Goal: Find specific page/section: Find specific page/section

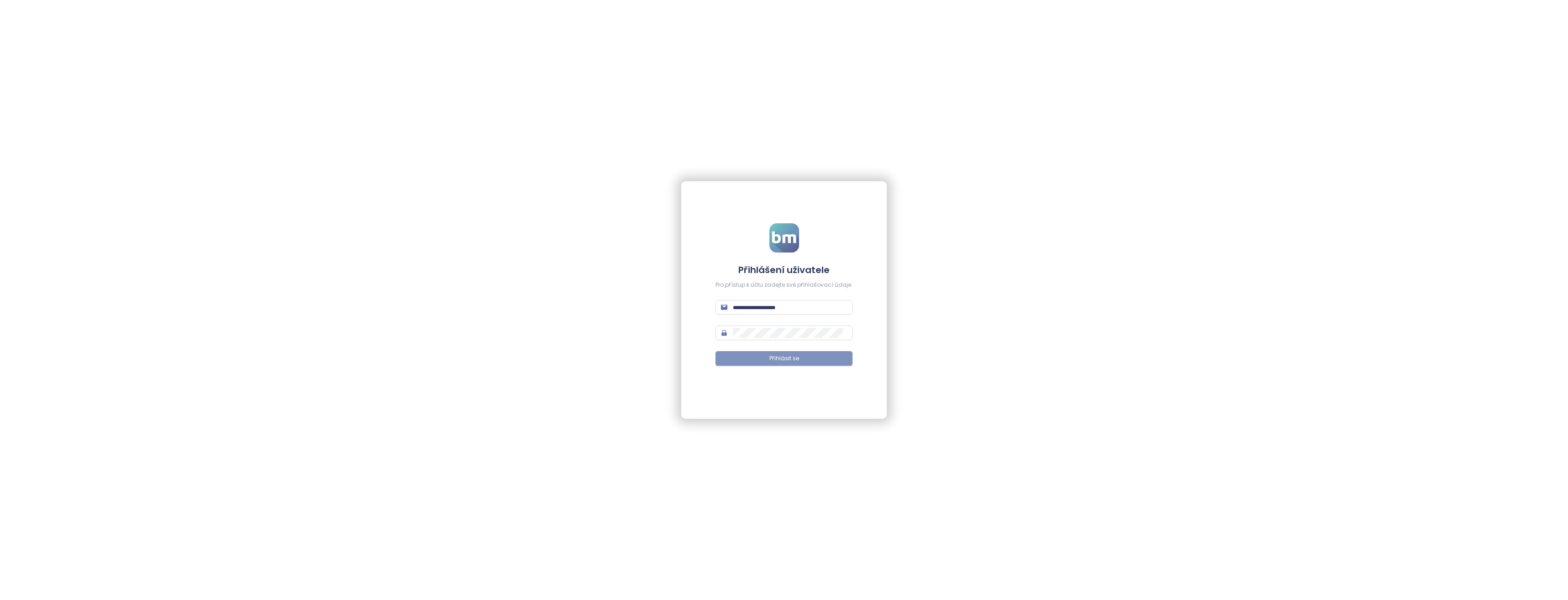
type input "**********"
click at [782, 359] on span "Přihlásit se" at bounding box center [784, 358] width 30 height 8
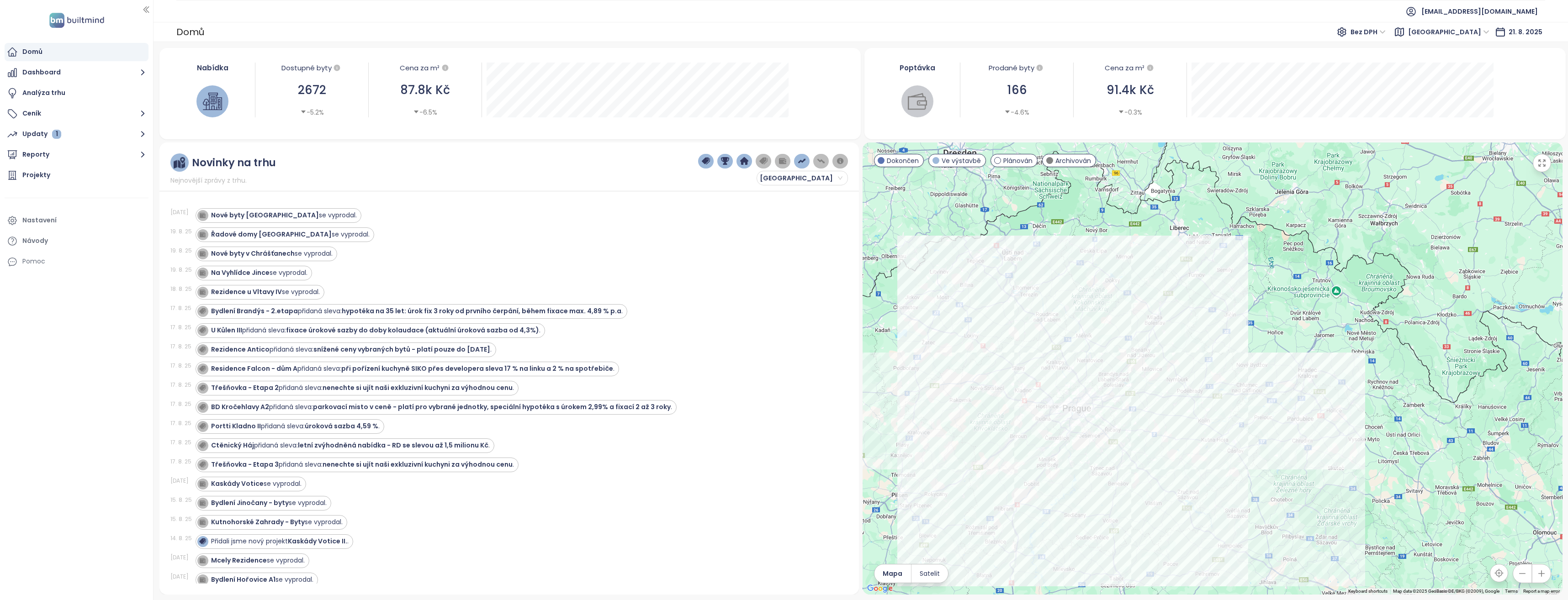
drag, startPoint x: 919, startPoint y: 302, endPoint x: 787, endPoint y: 342, distance: 137.9
click at [787, 342] on div "Novinky na trhu Nejnovější zprávy z trhu. [GEOGRAPHIC_DATA] [DATE] Nové byty [G…" at bounding box center [861, 369] width 1403 height 453
click at [1247, 242] on div at bounding box center [1213, 369] width 700 height 453
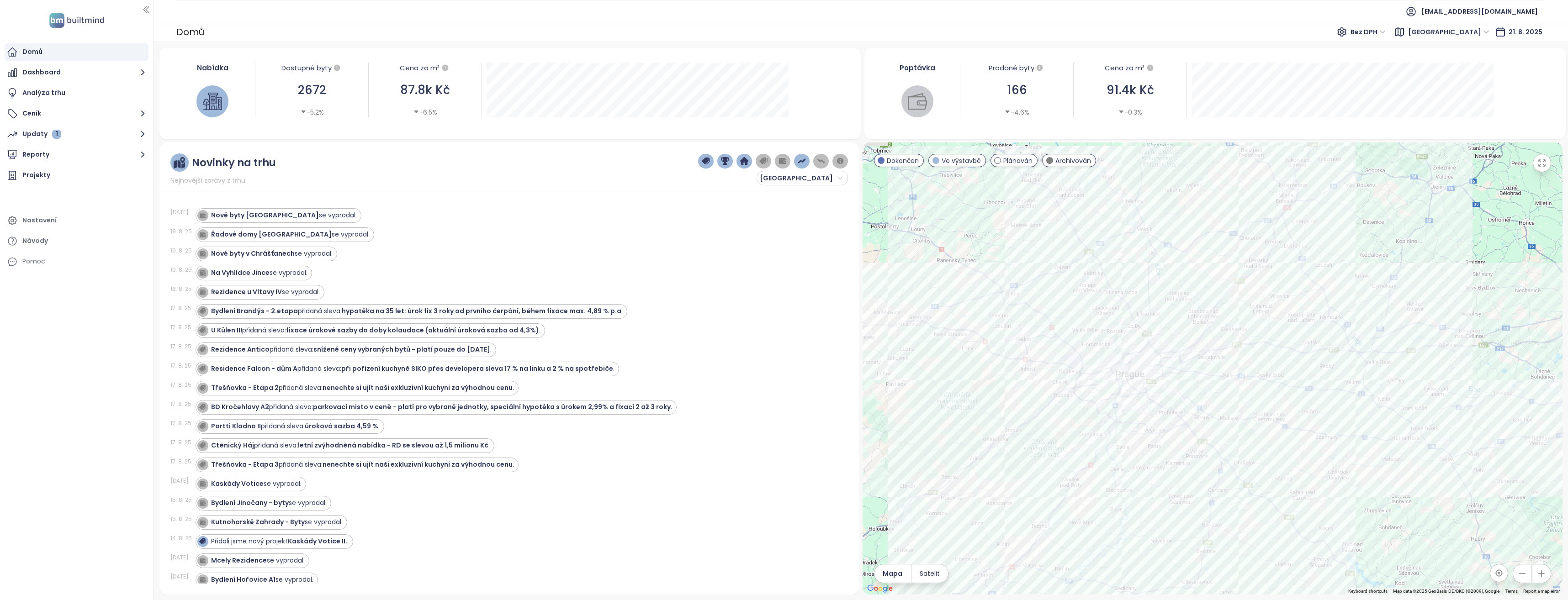
drag, startPoint x: 1318, startPoint y: 316, endPoint x: 1478, endPoint y: 213, distance: 190.3
click at [1478, 213] on div at bounding box center [1213, 369] width 700 height 453
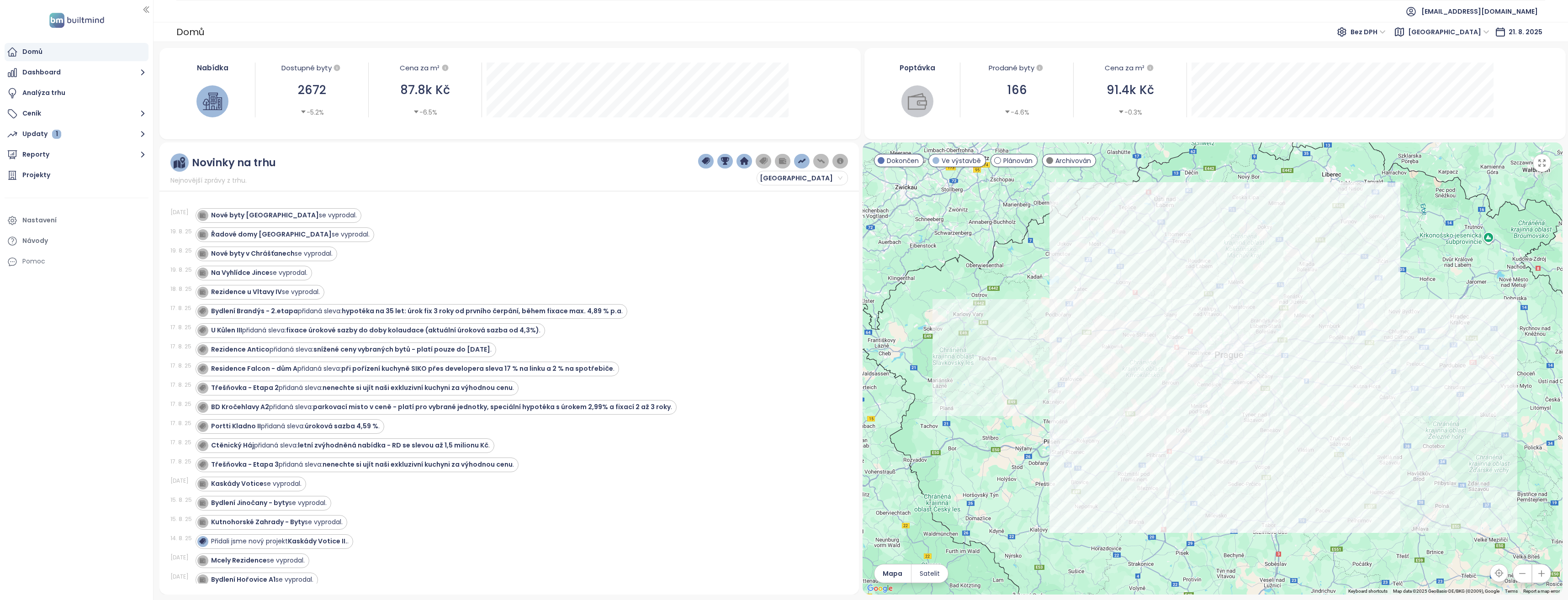
drag, startPoint x: 1072, startPoint y: 390, endPoint x: 1019, endPoint y: 407, distance: 55.7
click at [1019, 407] on div at bounding box center [1213, 369] width 700 height 453
click at [788, 324] on div "U Kůlen III přidaná sleva: fixace úrokové sazby do doby kolaudace (aktuální úro…" at bounding box center [516, 330] width 642 height 14
click at [46, 175] on div "Projekty" at bounding box center [36, 175] width 28 height 11
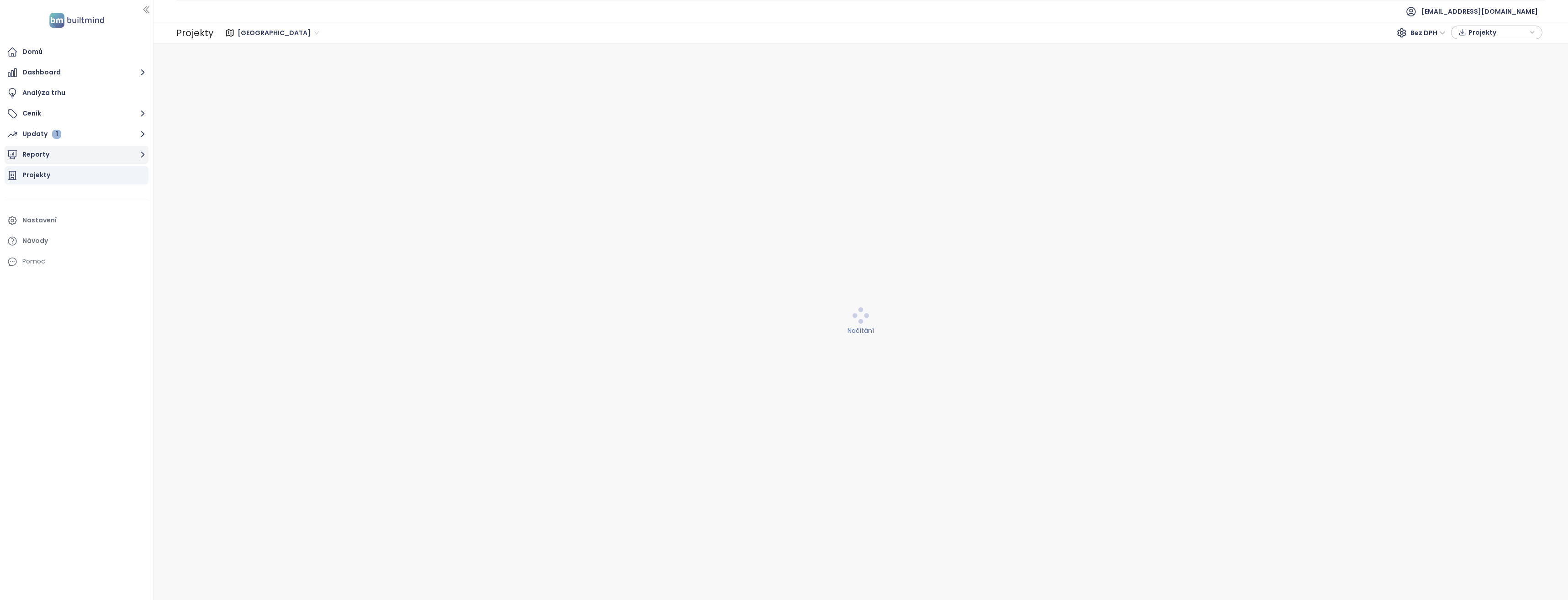
click at [143, 153] on icon "button" at bounding box center [142, 154] width 11 height 11
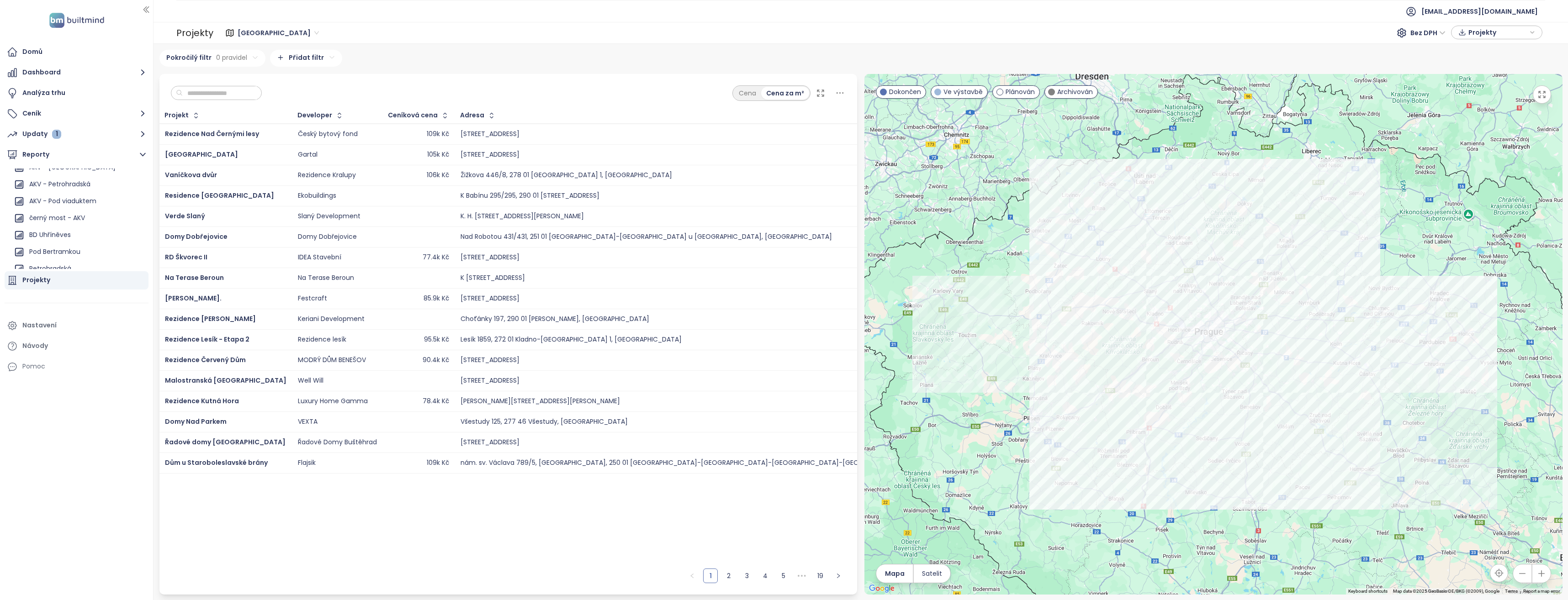
scroll to position [1131, 0]
click at [58, 261] on div "Petrohradská" at bounding box center [49, 261] width 42 height 11
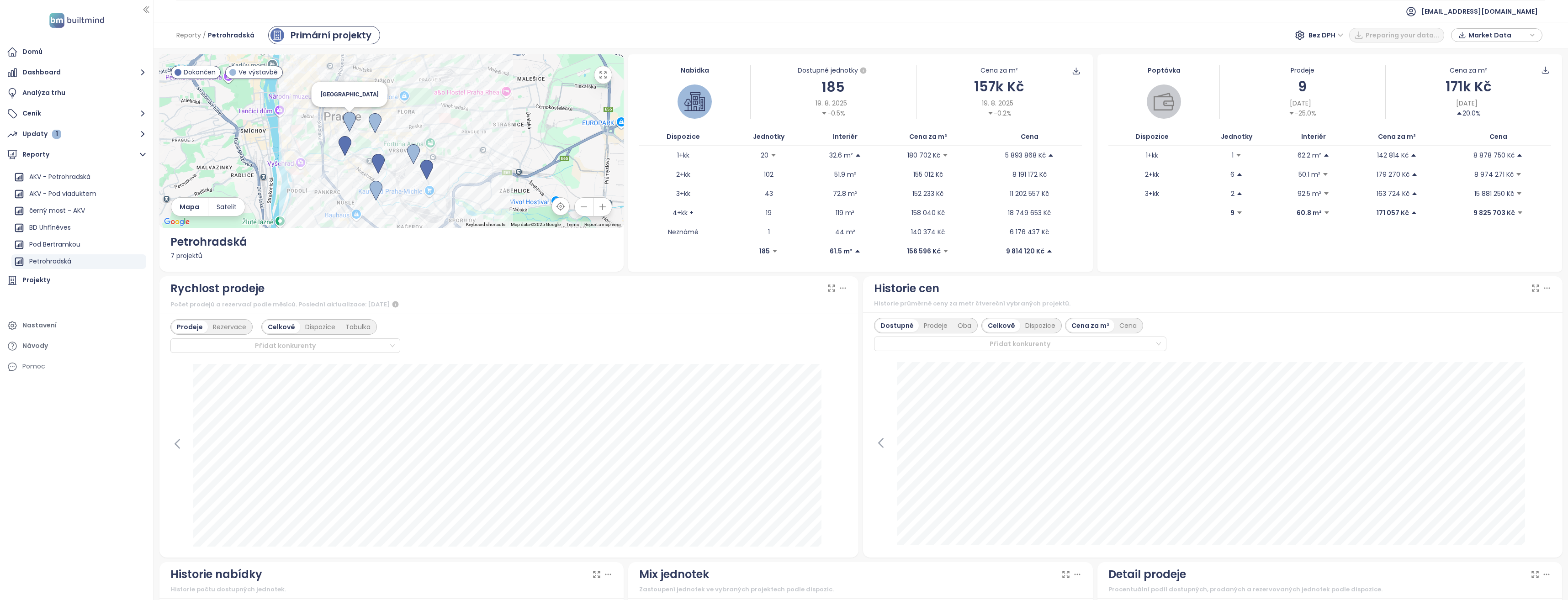
click at [346, 121] on img at bounding box center [349, 122] width 13 height 20
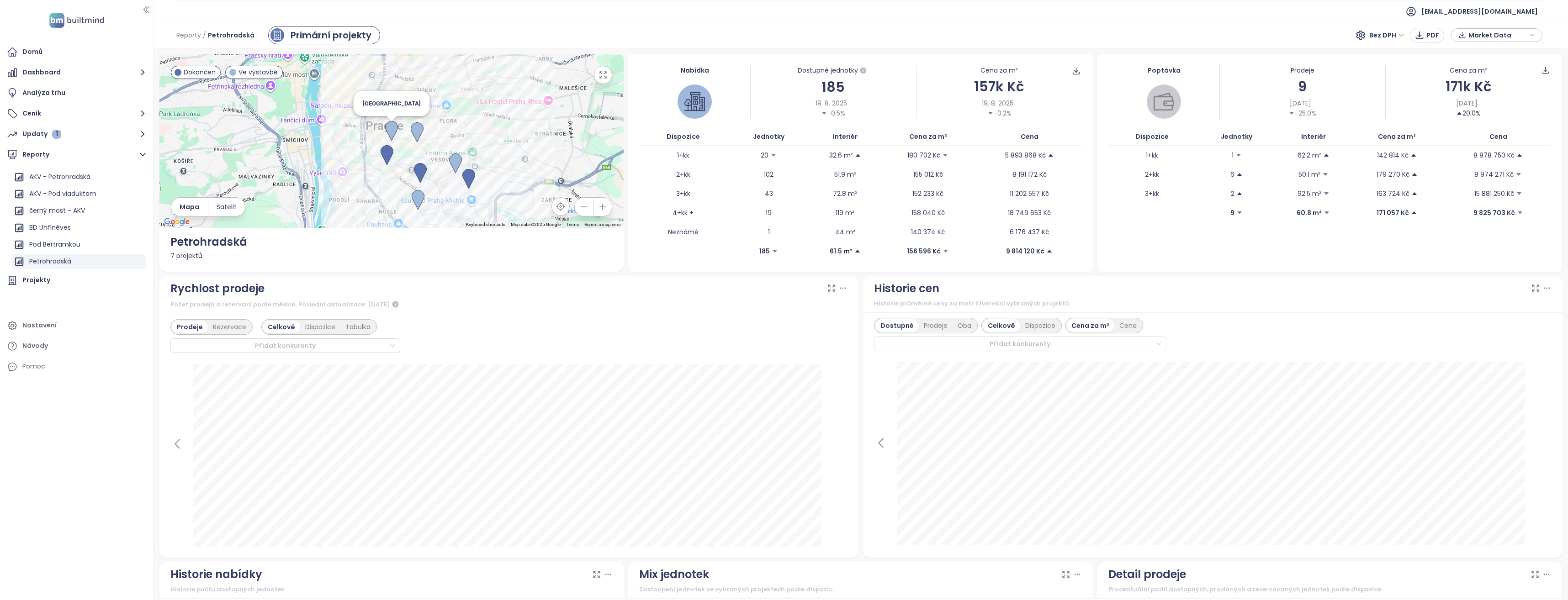
click at [392, 130] on img at bounding box center [391, 131] width 13 height 20
click at [604, 71] on icon "button" at bounding box center [603, 75] width 9 height 9
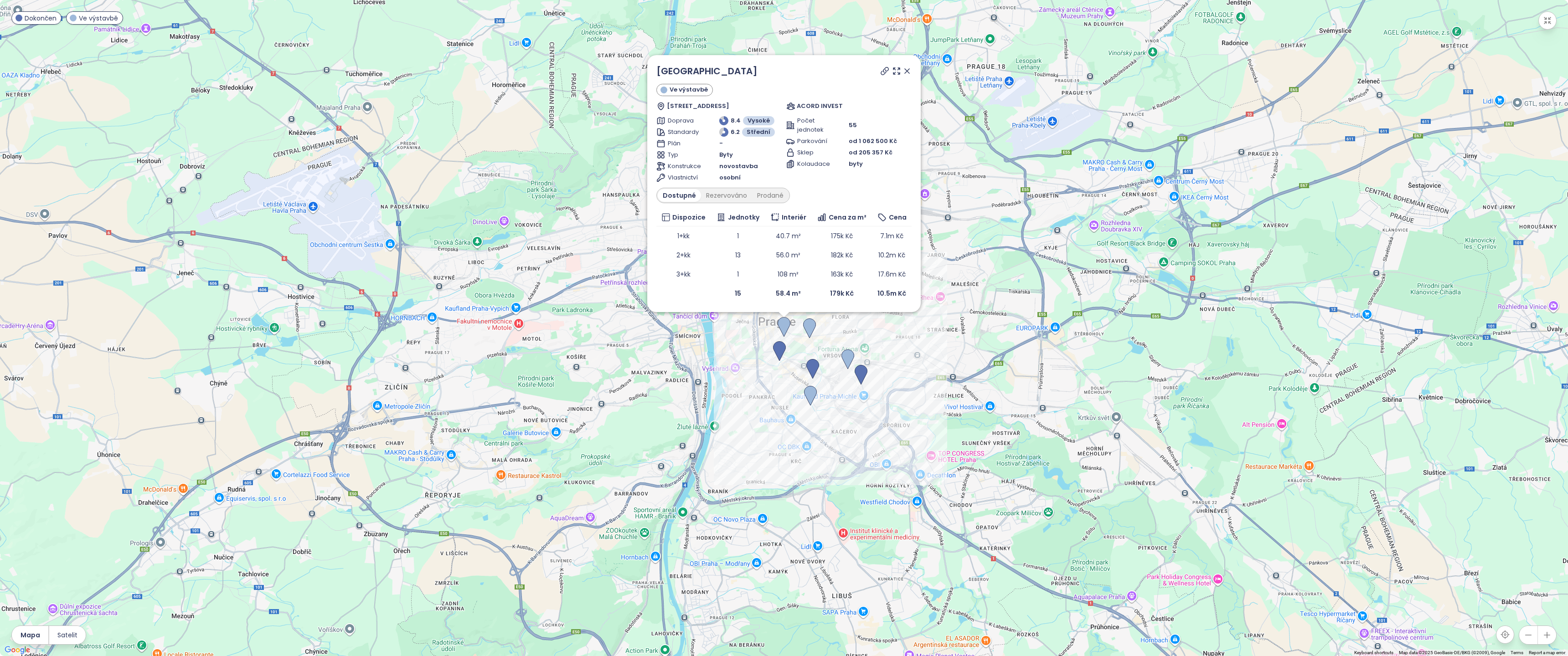
click at [884, 72] on icon at bounding box center [885, 71] width 8 height 8
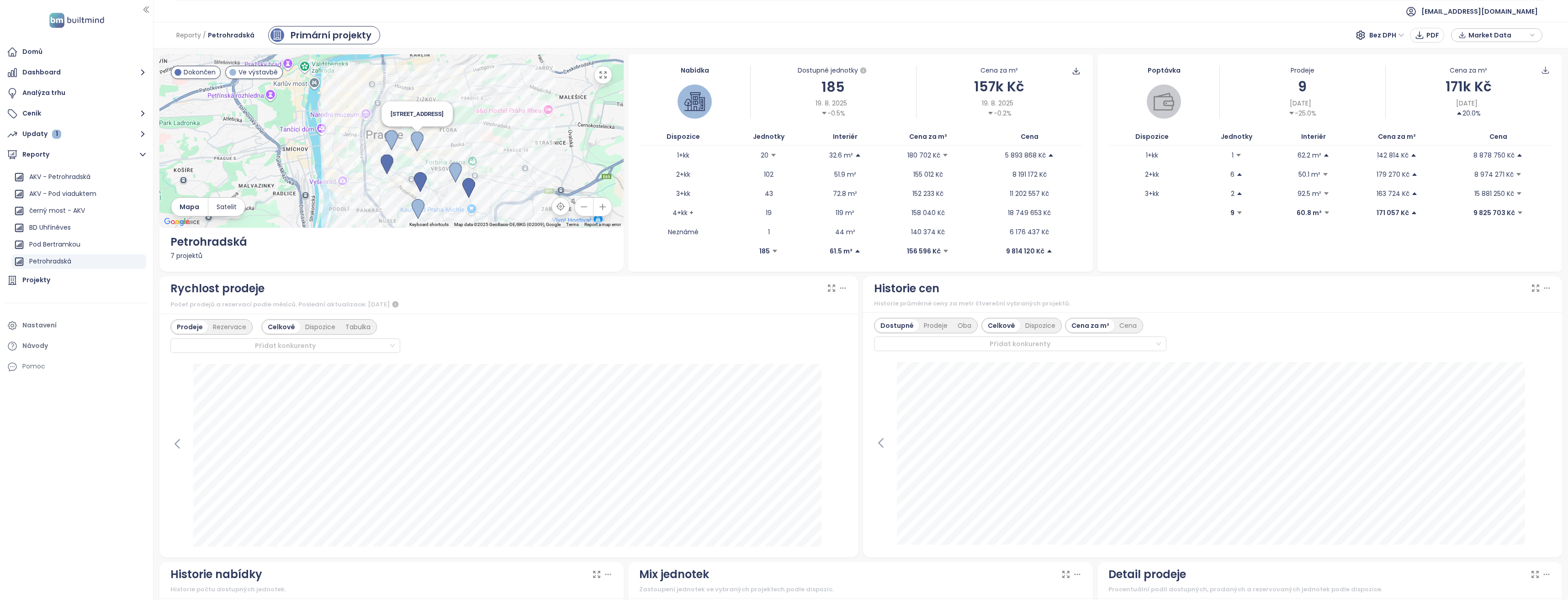
click at [416, 141] on img at bounding box center [417, 141] width 13 height 20
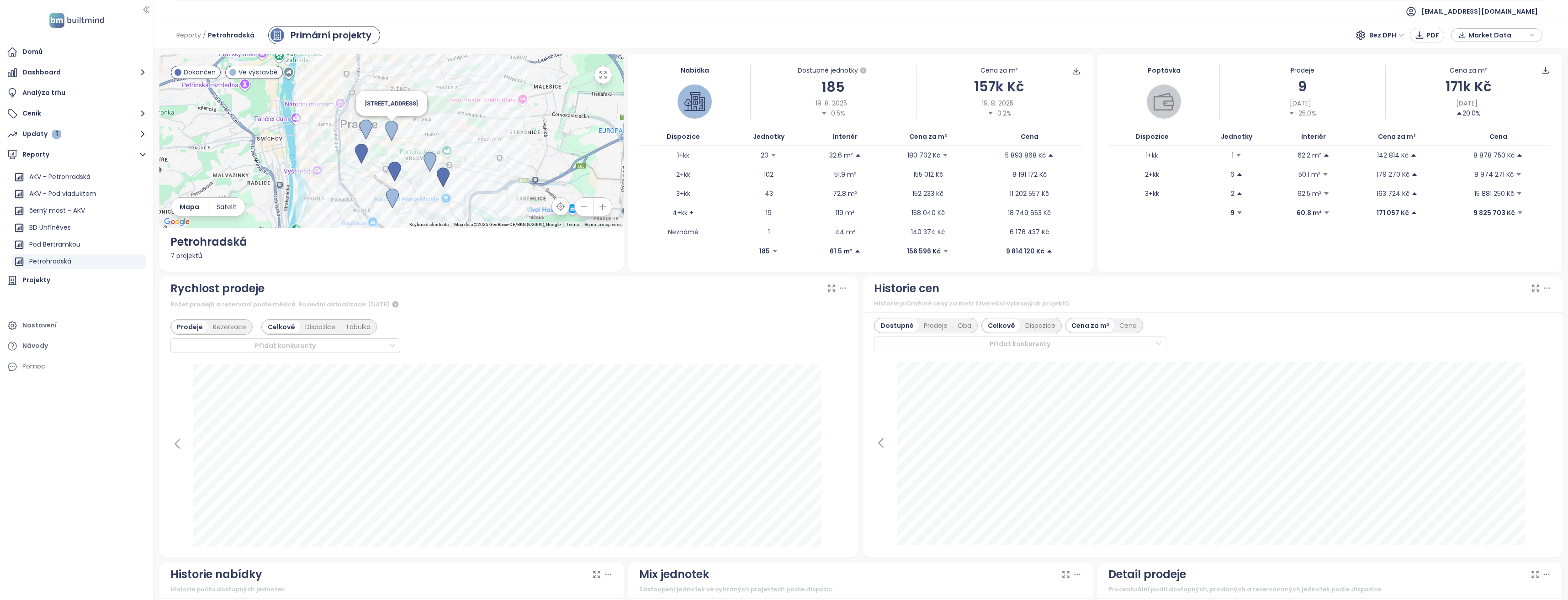
click at [392, 129] on img at bounding box center [391, 131] width 13 height 20
click at [599, 77] on icon "button" at bounding box center [603, 75] width 9 height 9
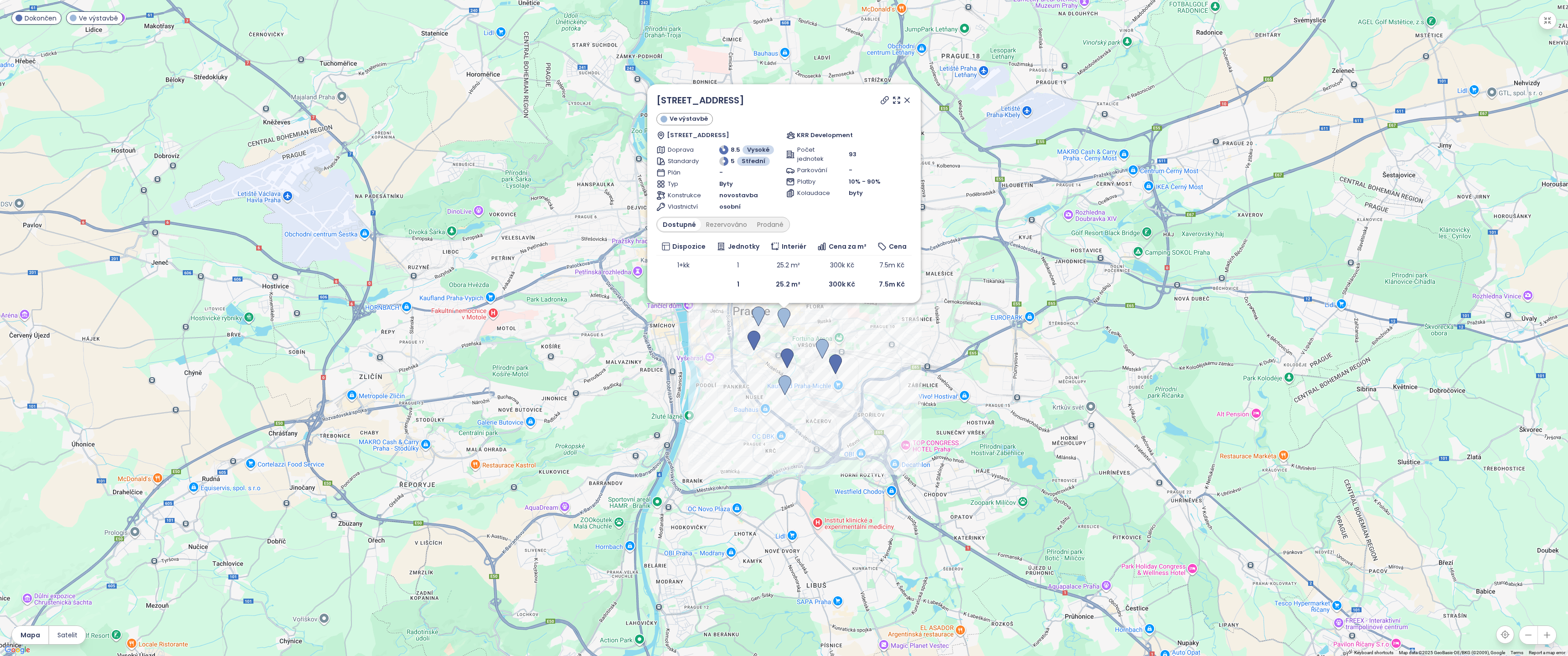
click at [886, 98] on icon at bounding box center [885, 100] width 9 height 9
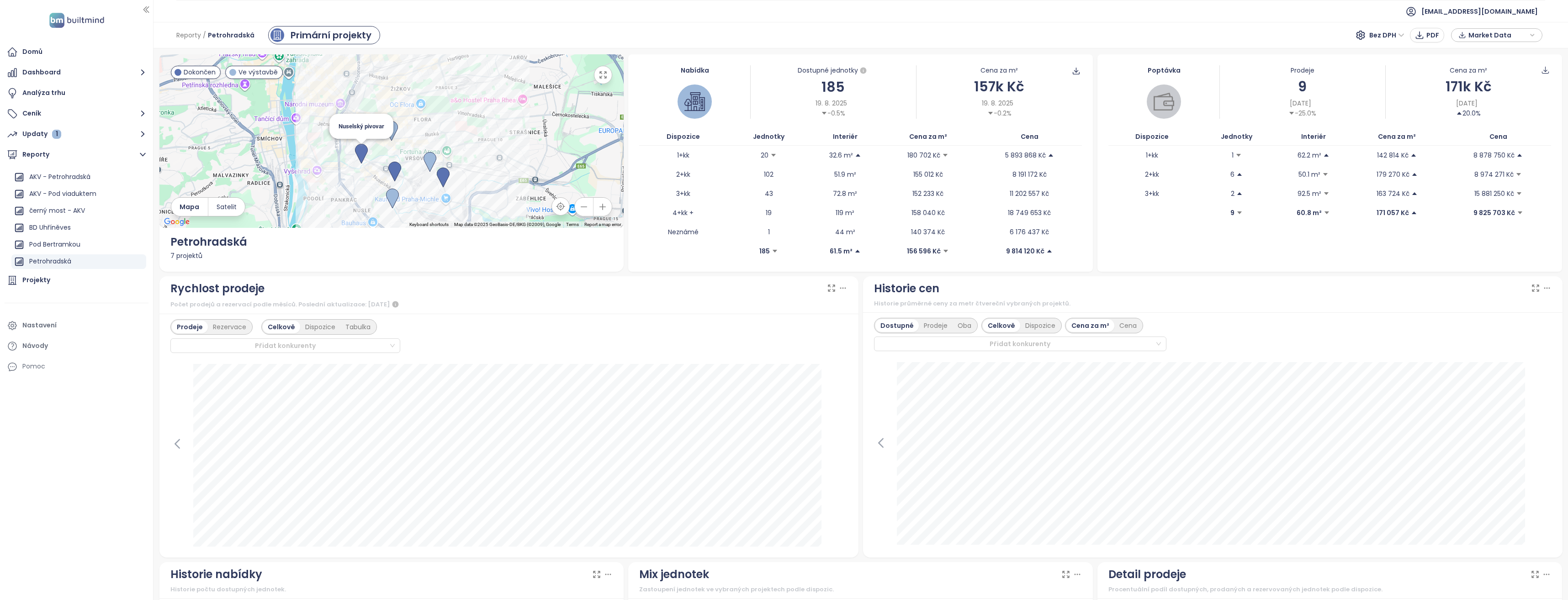
click at [359, 151] on img at bounding box center [361, 153] width 13 height 20
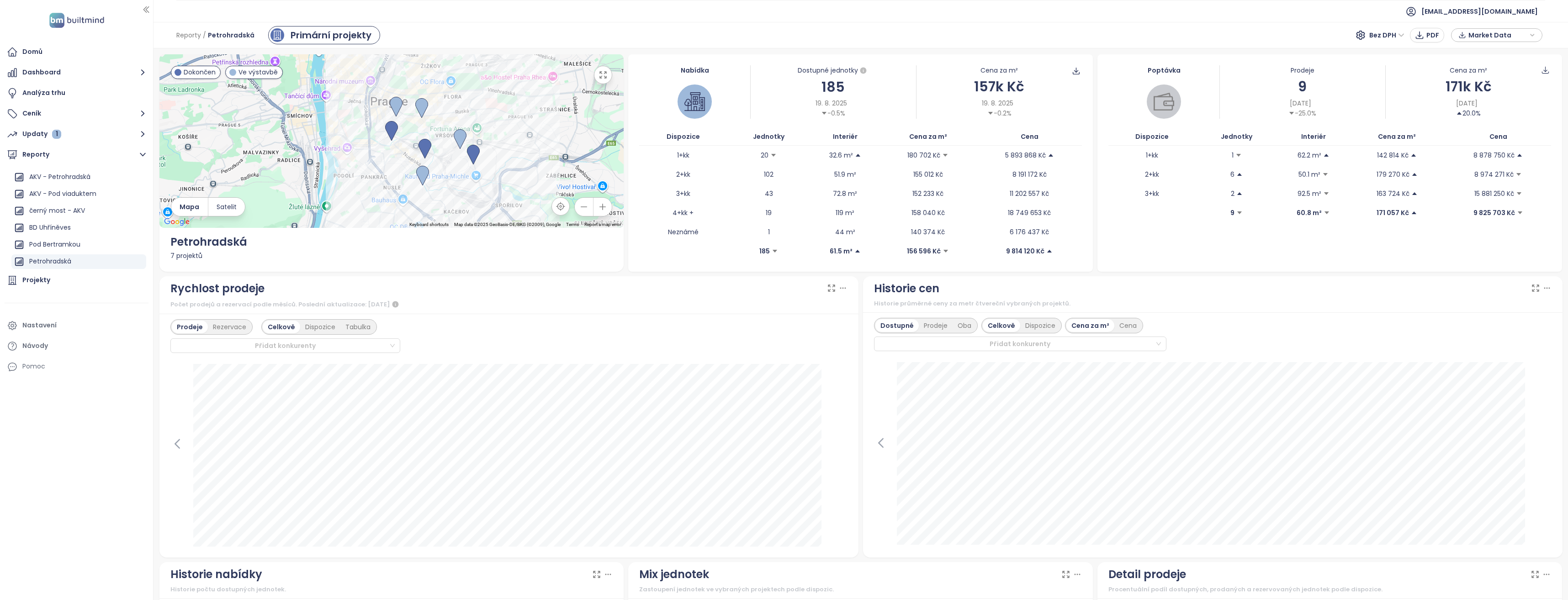
click at [602, 77] on icon "button" at bounding box center [603, 75] width 9 height 9
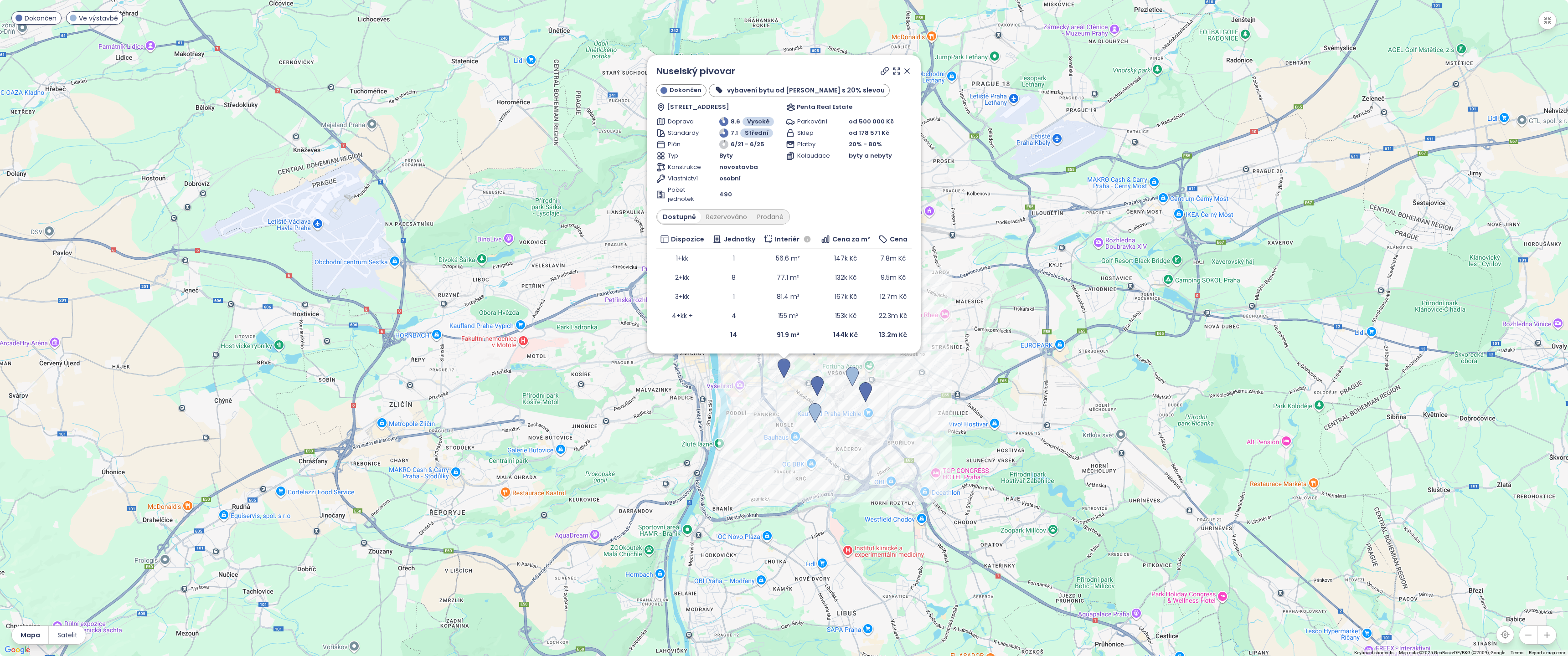
click at [881, 69] on icon at bounding box center [885, 71] width 9 height 9
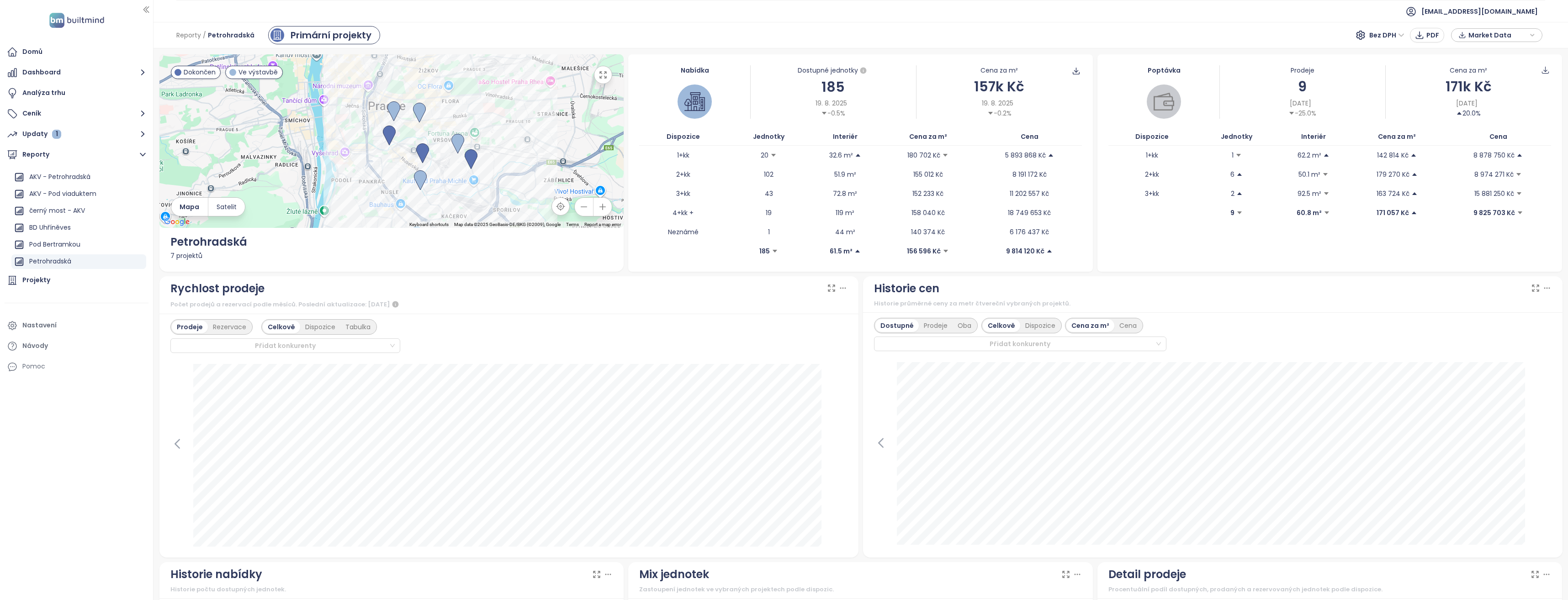
drag, startPoint x: 525, startPoint y: 152, endPoint x: 523, endPoint y: 106, distance: 46.0
click at [523, 106] on div at bounding box center [392, 141] width 465 height 174
click at [603, 78] on icon "button" at bounding box center [603, 74] width 6 height 6
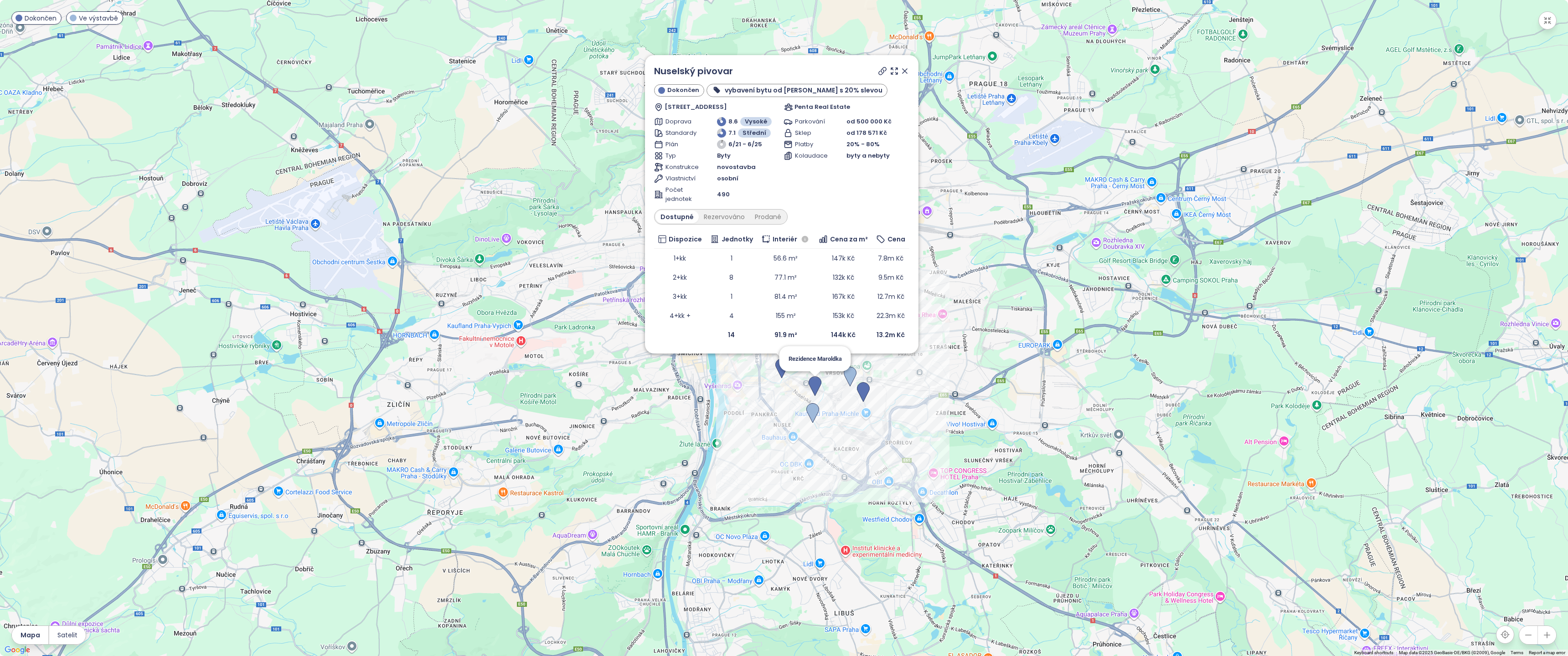
click at [818, 377] on img at bounding box center [815, 386] width 13 height 20
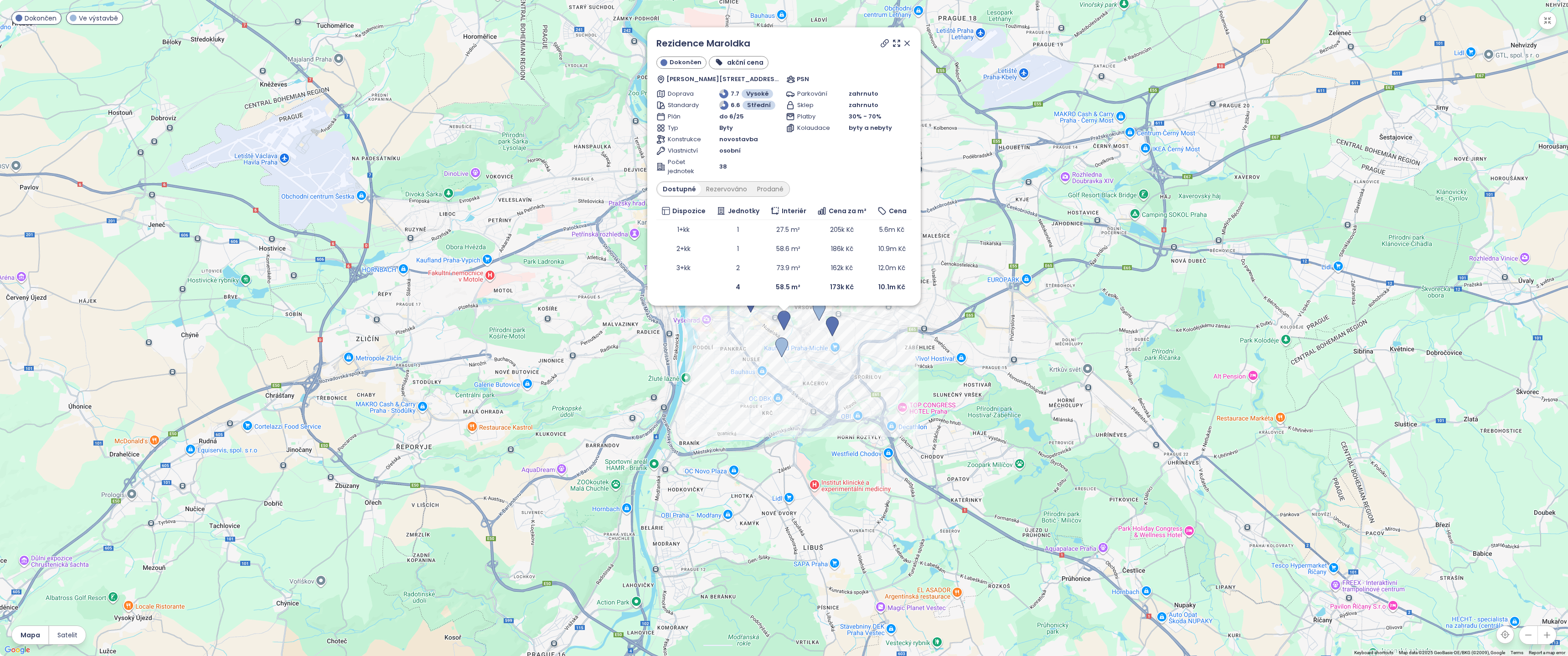
click at [883, 44] on icon at bounding box center [885, 43] width 9 height 9
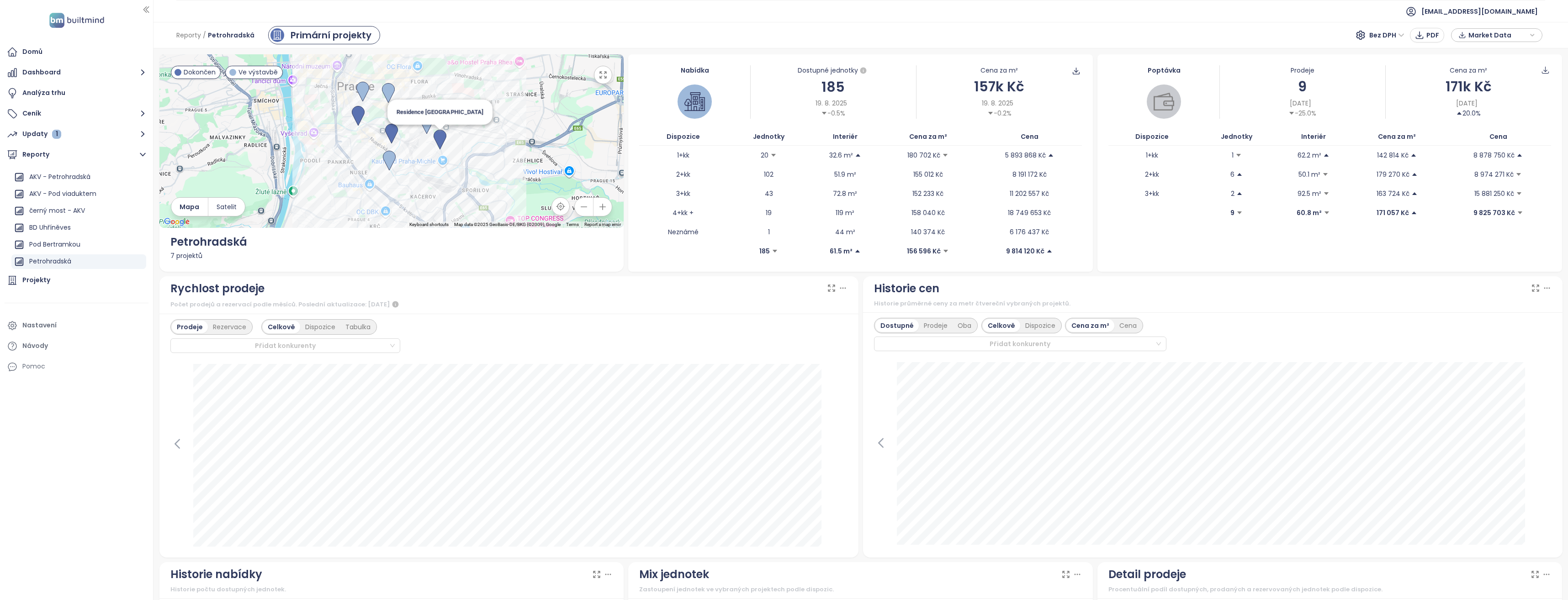
click at [438, 131] on img at bounding box center [440, 140] width 13 height 20
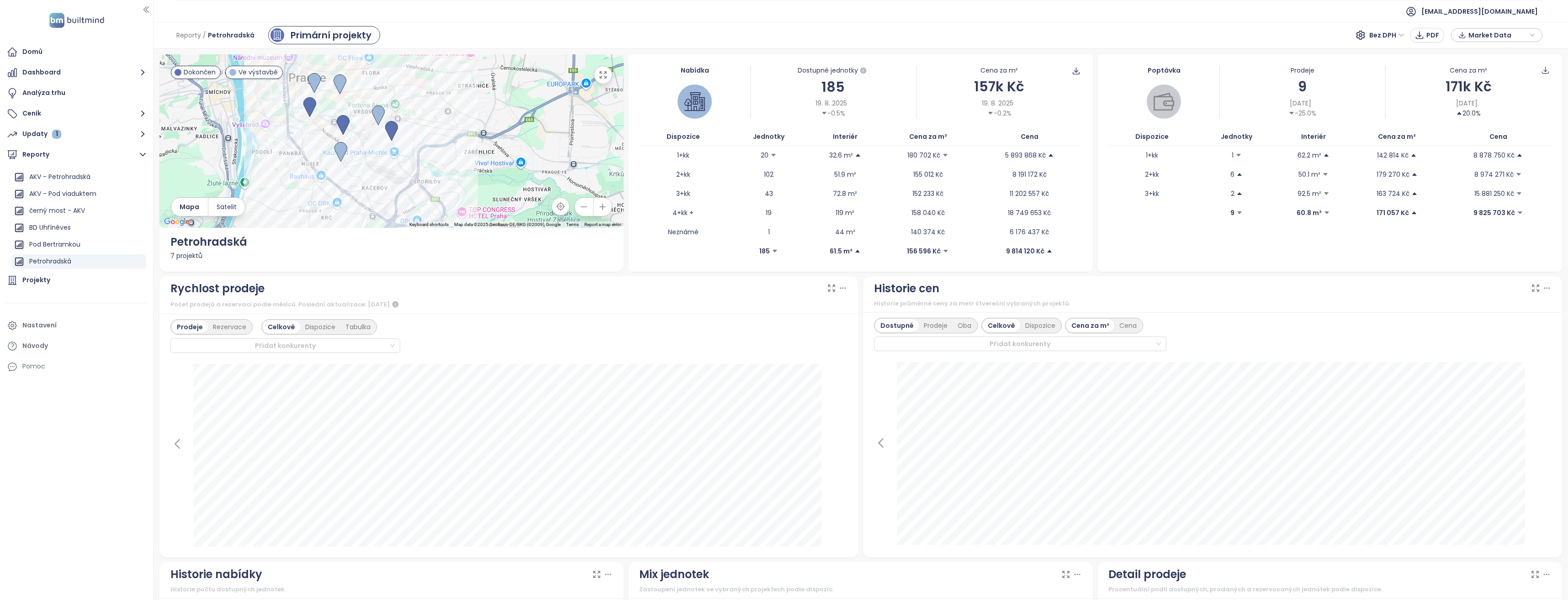
click at [602, 75] on icon "button" at bounding box center [603, 75] width 9 height 9
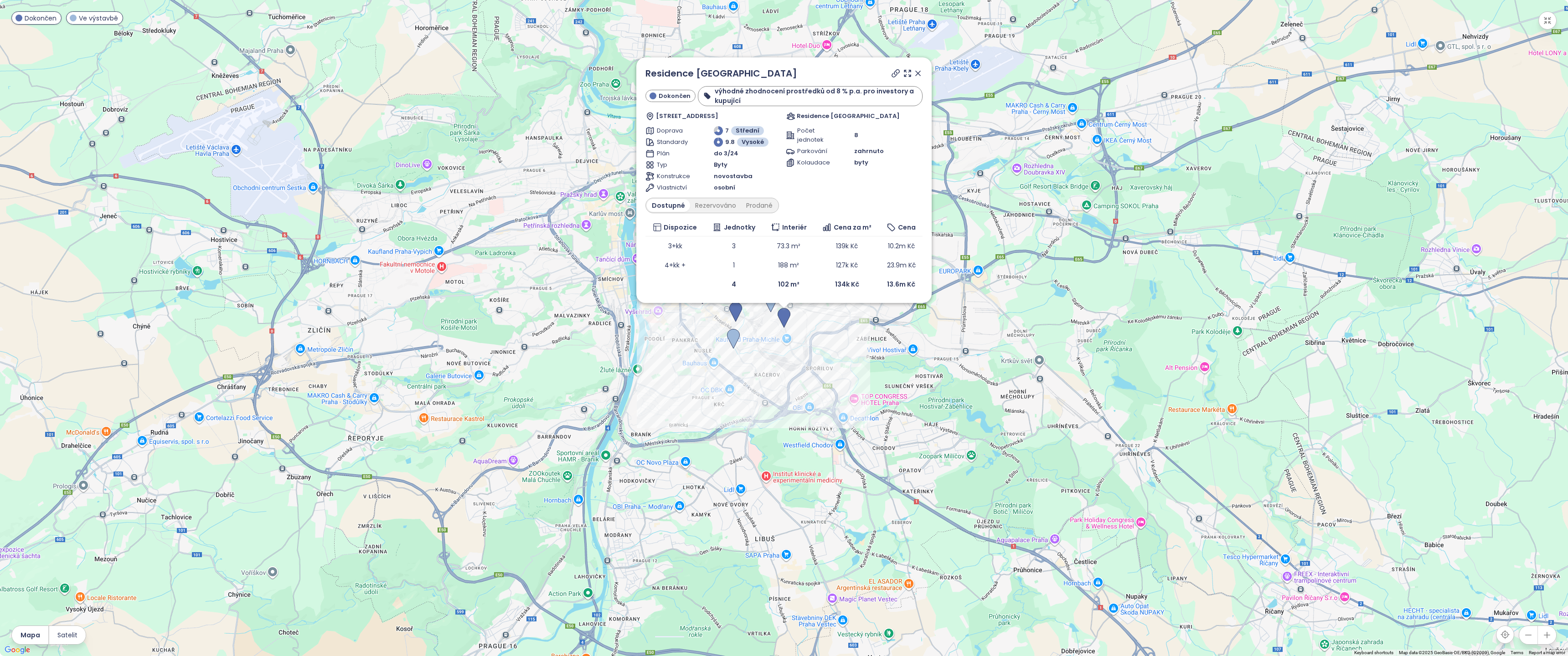
click at [899, 70] on icon at bounding box center [896, 73] width 8 height 8
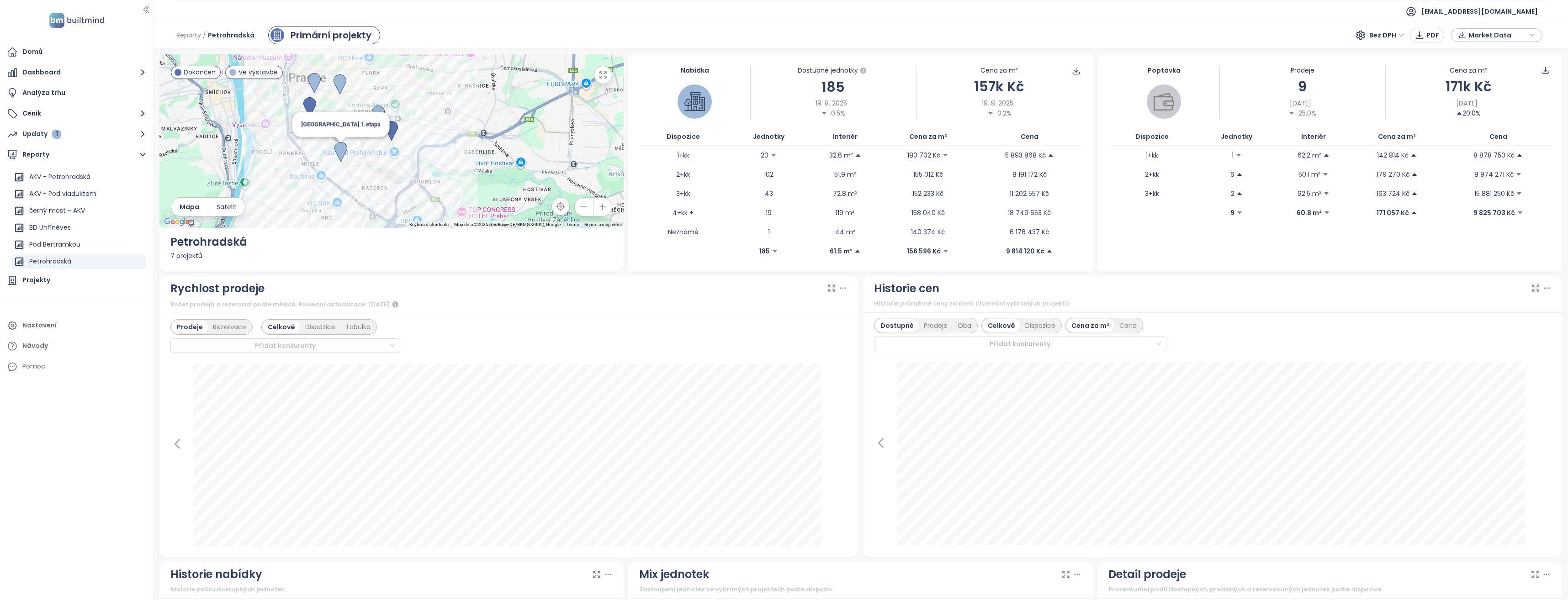
click at [338, 146] on img at bounding box center [340, 152] width 13 height 20
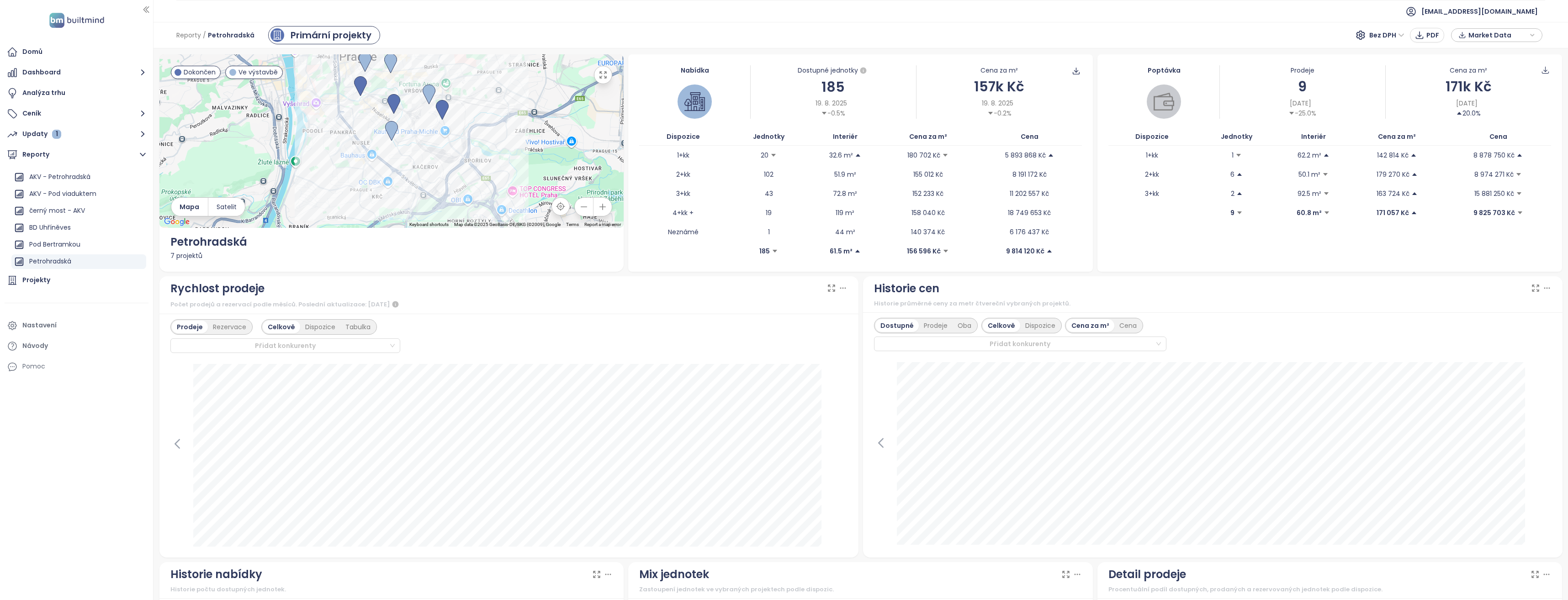
click at [604, 74] on icon "button" at bounding box center [603, 75] width 9 height 9
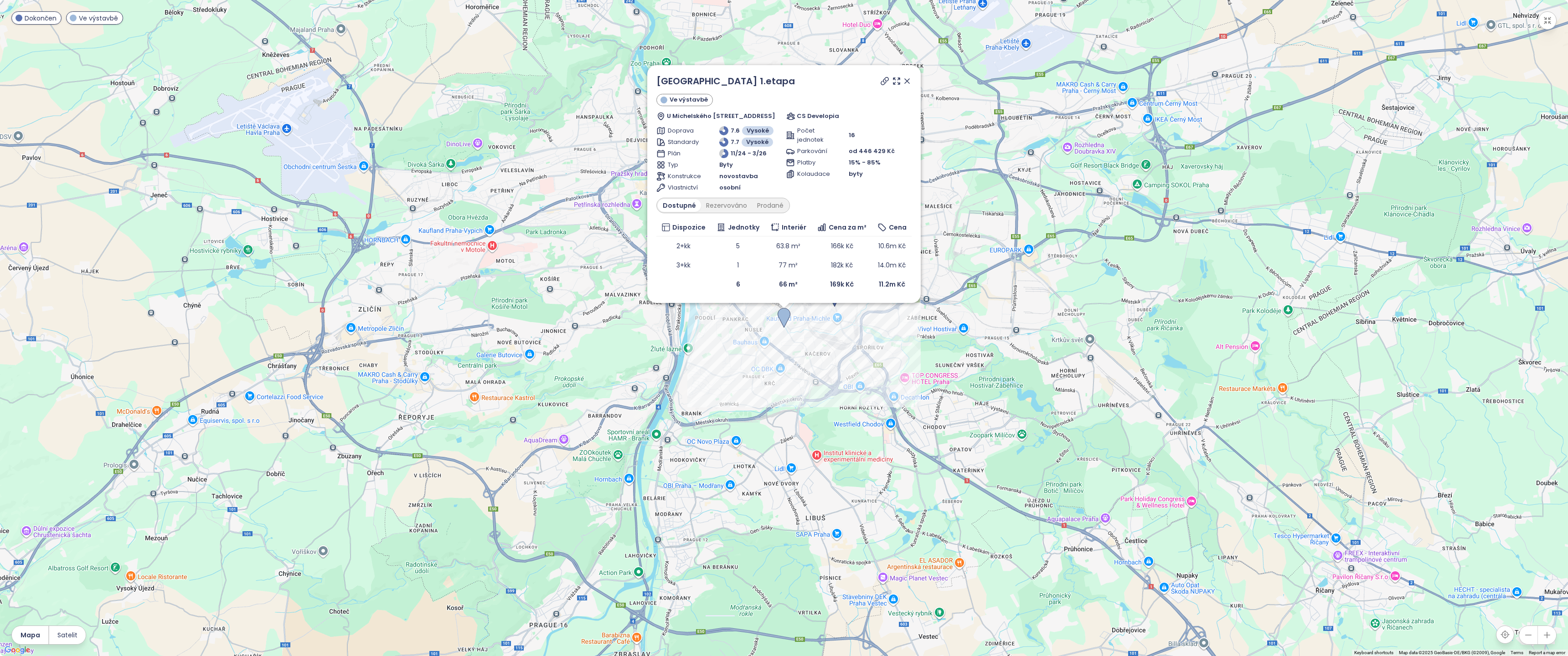
click at [882, 81] on icon at bounding box center [885, 81] width 8 height 8
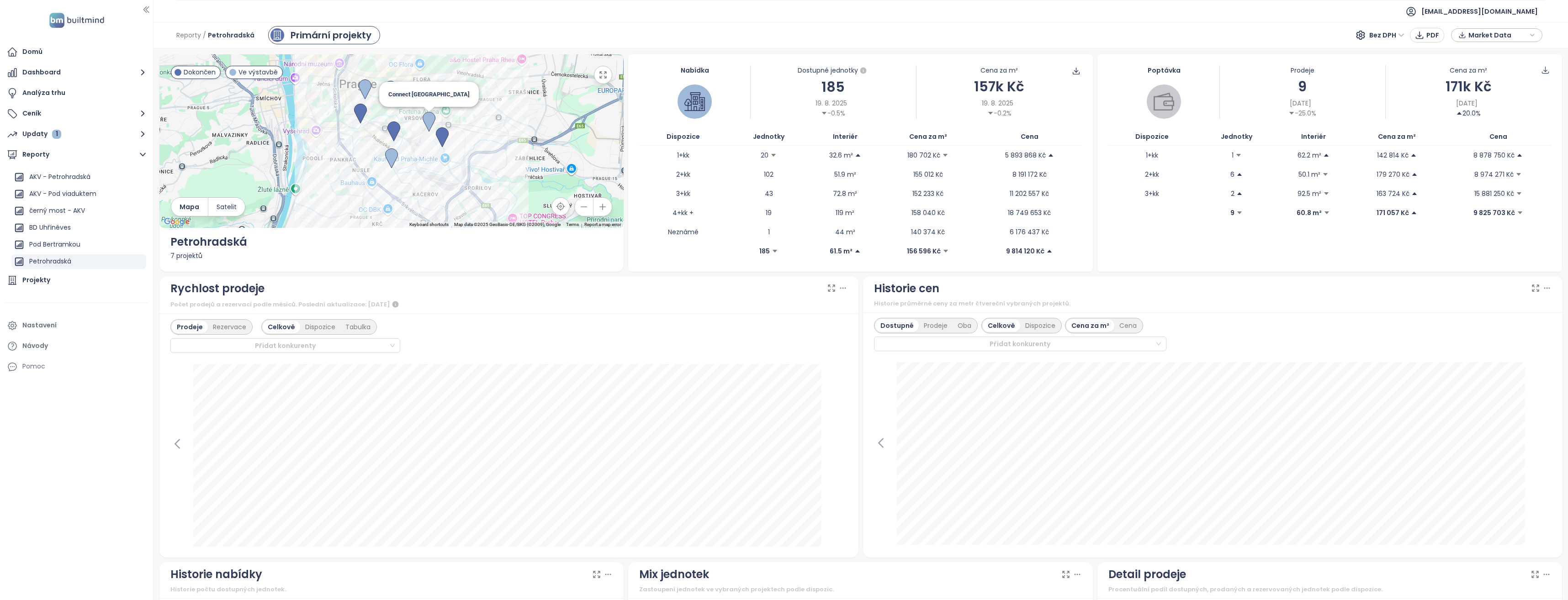
click at [428, 116] on img at bounding box center [428, 122] width 13 height 20
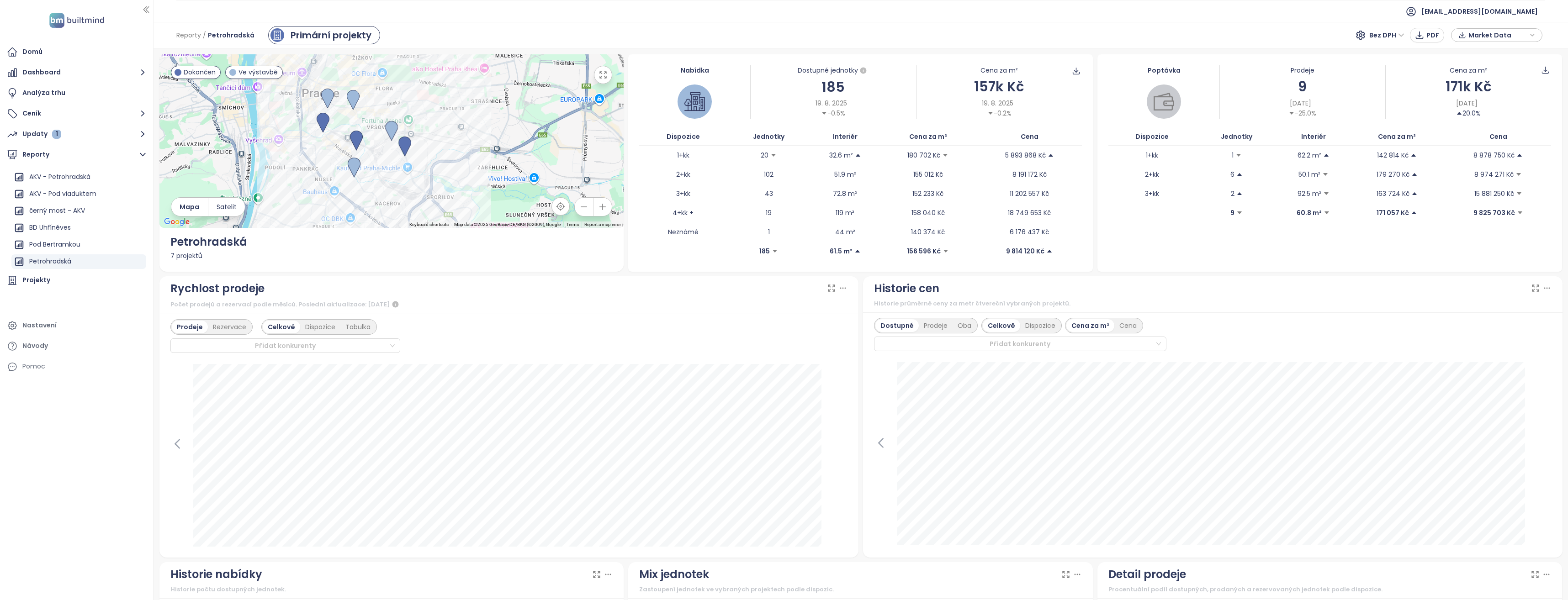
click at [602, 77] on icon "button" at bounding box center [603, 75] width 9 height 9
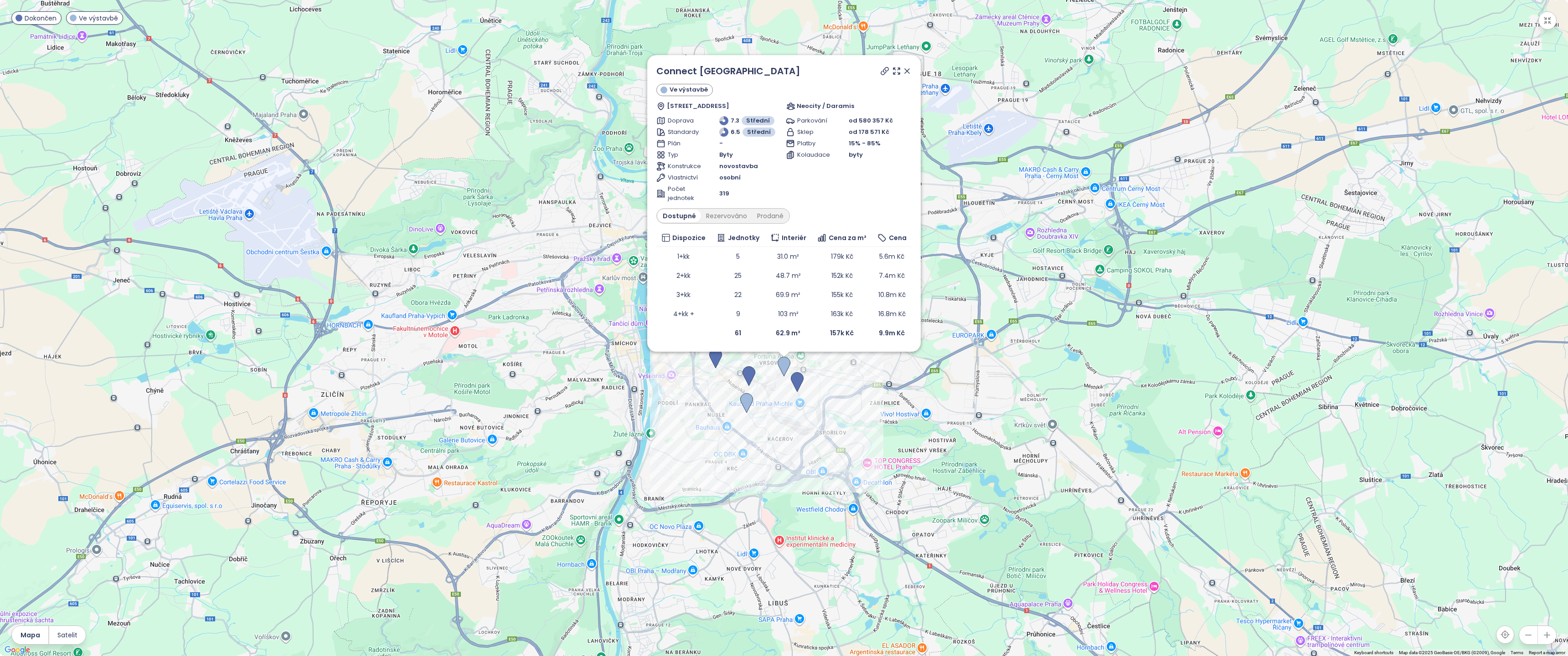
click at [785, 364] on img at bounding box center [784, 367] width 13 height 20
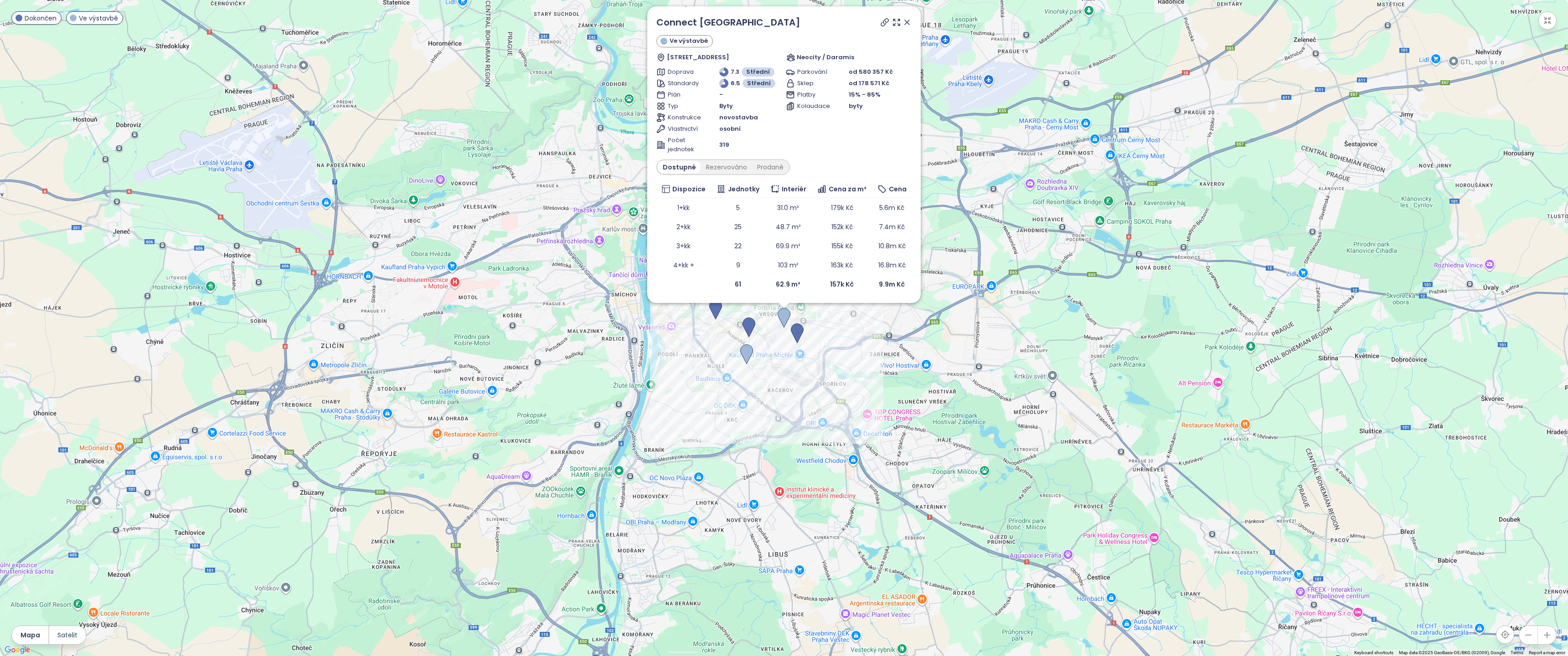
click at [887, 20] on icon at bounding box center [885, 22] width 9 height 9
